Goal: Find specific page/section: Find specific page/section

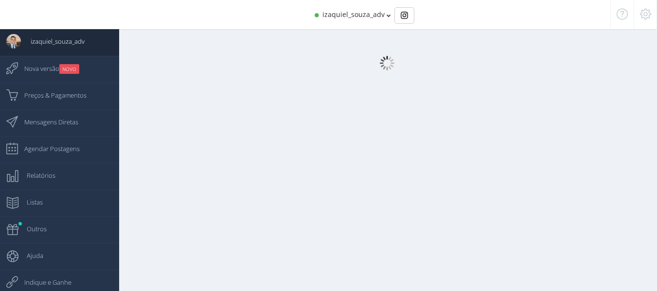
click at [386, 9] on body "izaquiel_souza_adv 470 Seguidores izaquiel_advogado 10.9K Seguidores 0 izaquiel…" at bounding box center [328, 150] width 657 height 301
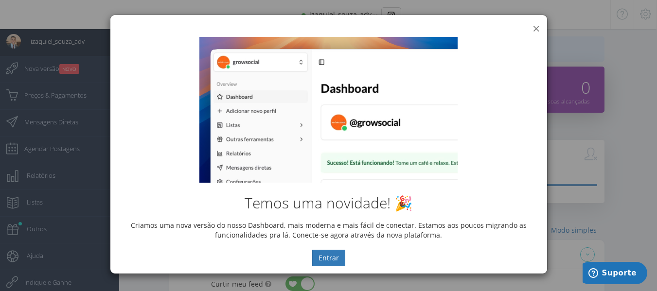
click at [538, 27] on button "×" at bounding box center [536, 28] width 7 height 13
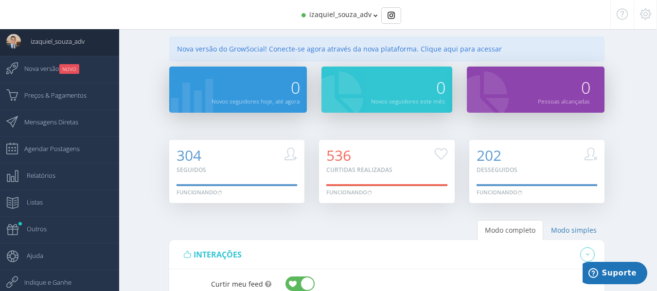
click at [373, 17] on icon at bounding box center [375, 15] width 4 height 7
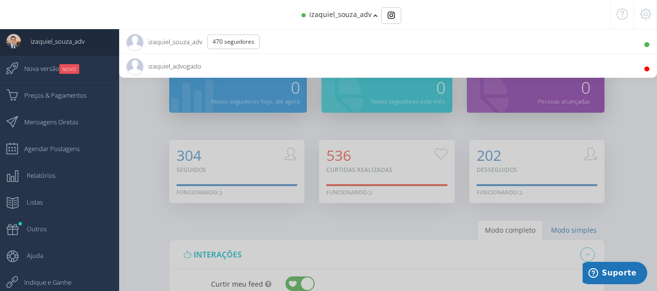
click at [373, 17] on icon at bounding box center [375, 15] width 4 height 7
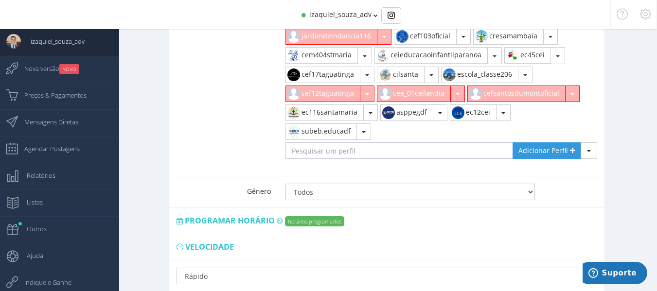
scroll to position [696, 0]
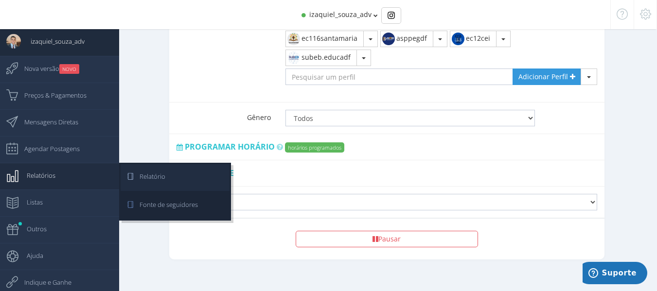
click at [198, 175] on link "Relatório" at bounding box center [175, 177] width 109 height 27
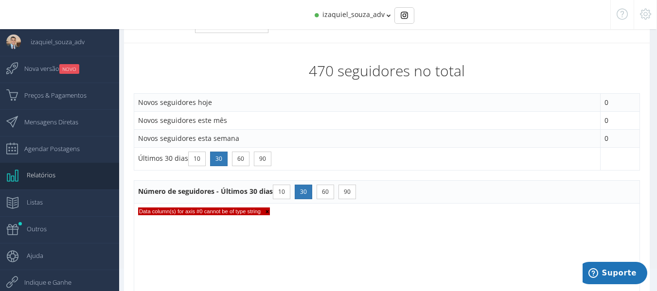
scroll to position [49, 0]
